Goal: Find specific page/section: Find specific page/section

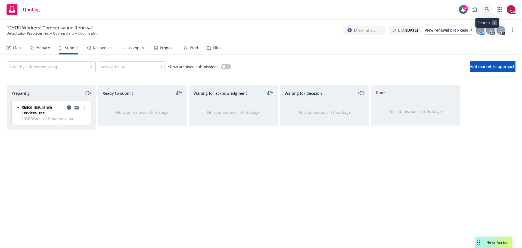
click at [489, 10] on icon at bounding box center [487, 9] width 5 height 5
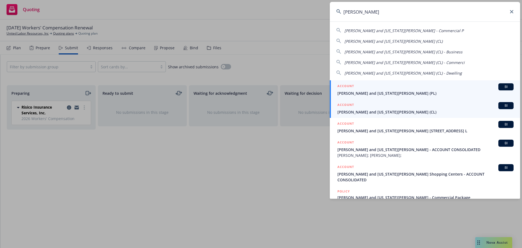
type input "[PERSON_NAME]"
click at [434, 111] on span "[PERSON_NAME] and [US_STATE][PERSON_NAME] (CL)" at bounding box center [426, 112] width 176 height 6
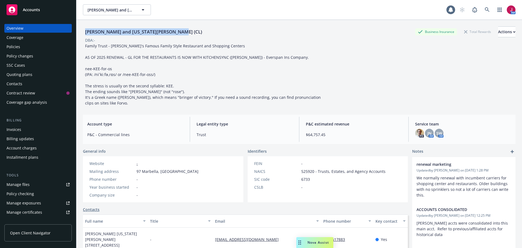
drag, startPoint x: 175, startPoint y: 32, endPoint x: 82, endPoint y: 33, distance: 93.3
click at [82, 33] on div "Nikiforos and Georgia Valaskantjis (CL) Business Insurance Total Rewards Action…" at bounding box center [299, 144] width 446 height 248
copy div "[PERSON_NAME] and [US_STATE][PERSON_NAME] (CL)"
click at [17, 75] on div "Quoting plans" at bounding box center [20, 74] width 26 height 9
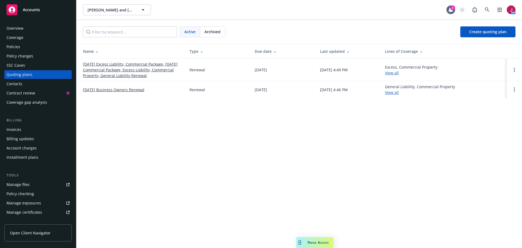
click at [139, 70] on link "10/08/25 Excess Liability, Commercial Package, 10/04/25 Commercial Package, Exc…" at bounding box center [132, 69] width 98 height 17
